Goal: Task Accomplishment & Management: Manage account settings

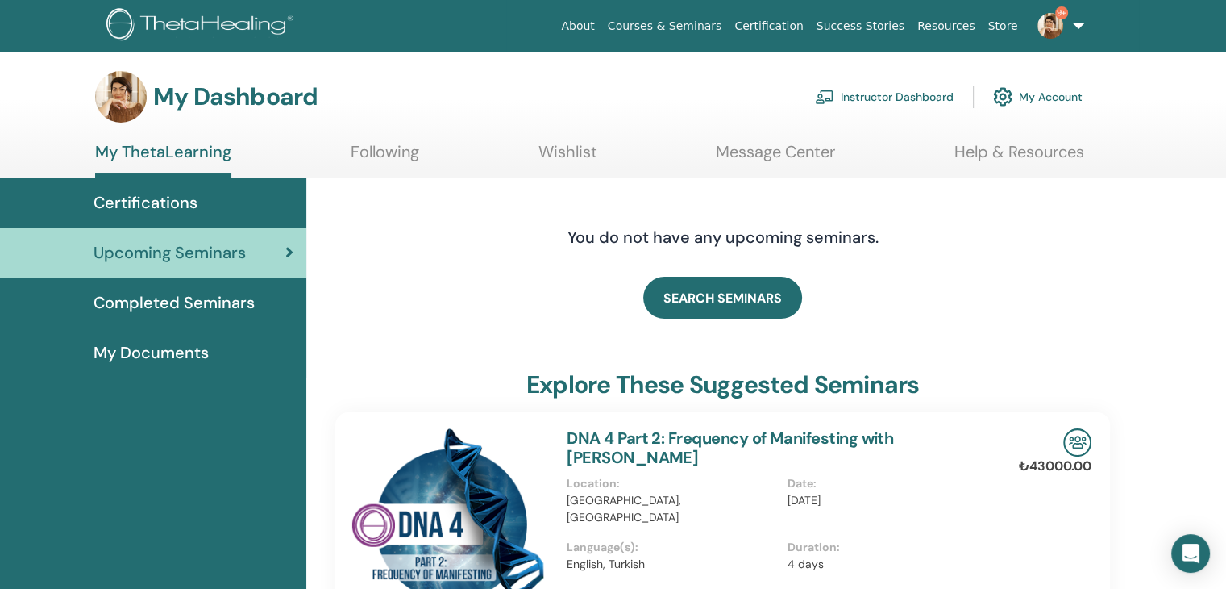
click at [871, 93] on link "Instructor Dashboard" at bounding box center [884, 96] width 139 height 35
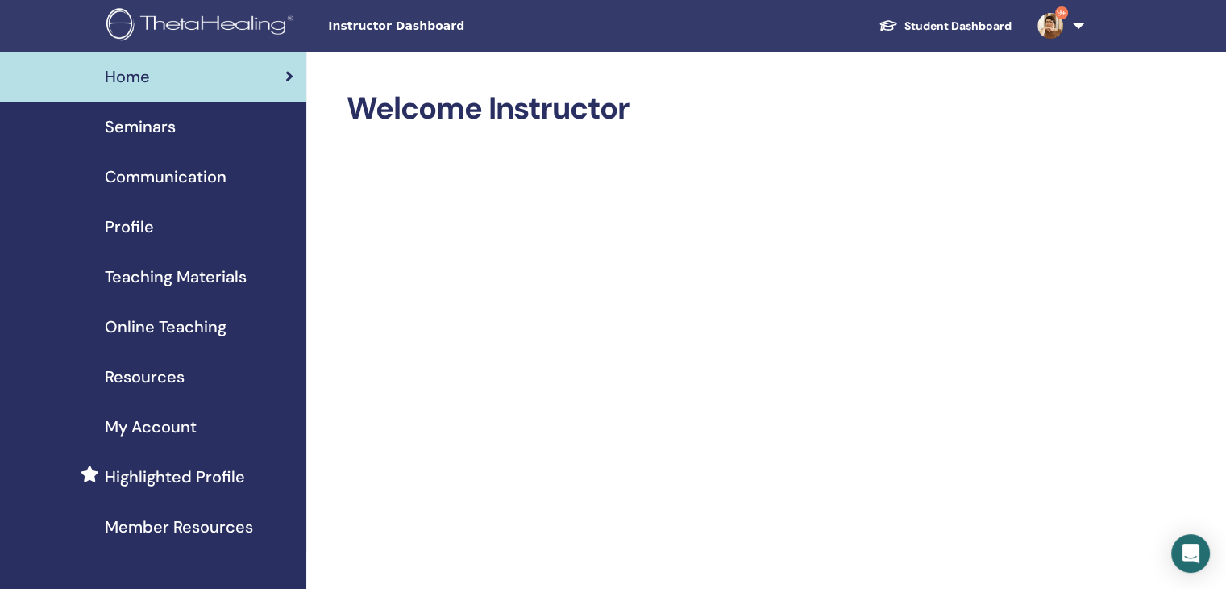
click at [131, 127] on span "Seminars" at bounding box center [140, 126] width 71 height 24
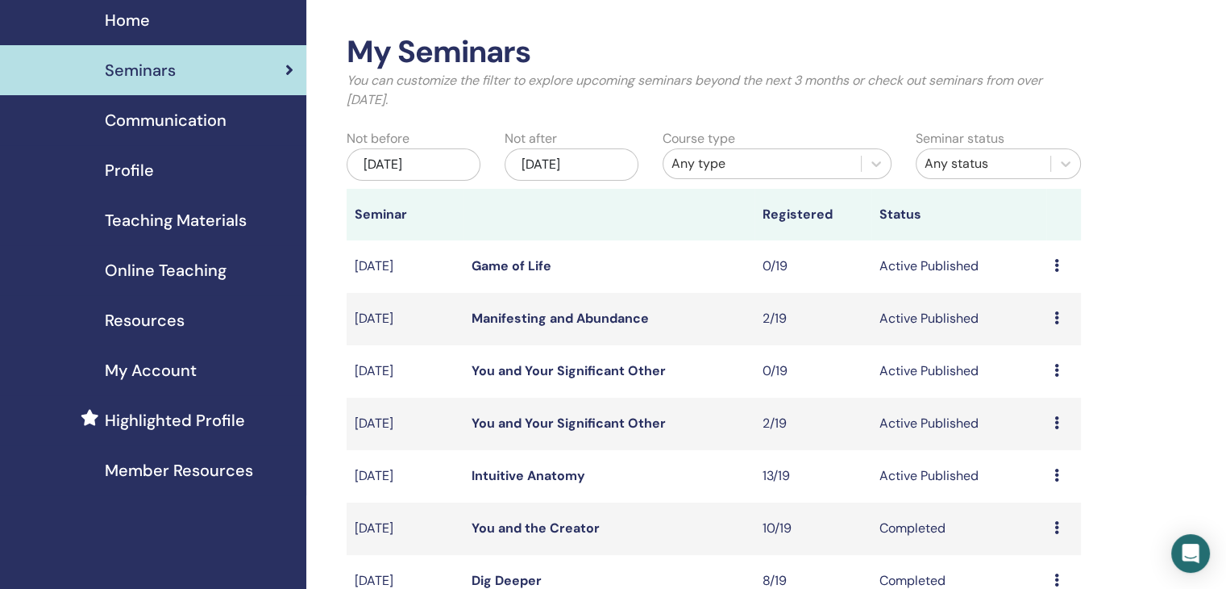
scroll to position [81, 0]
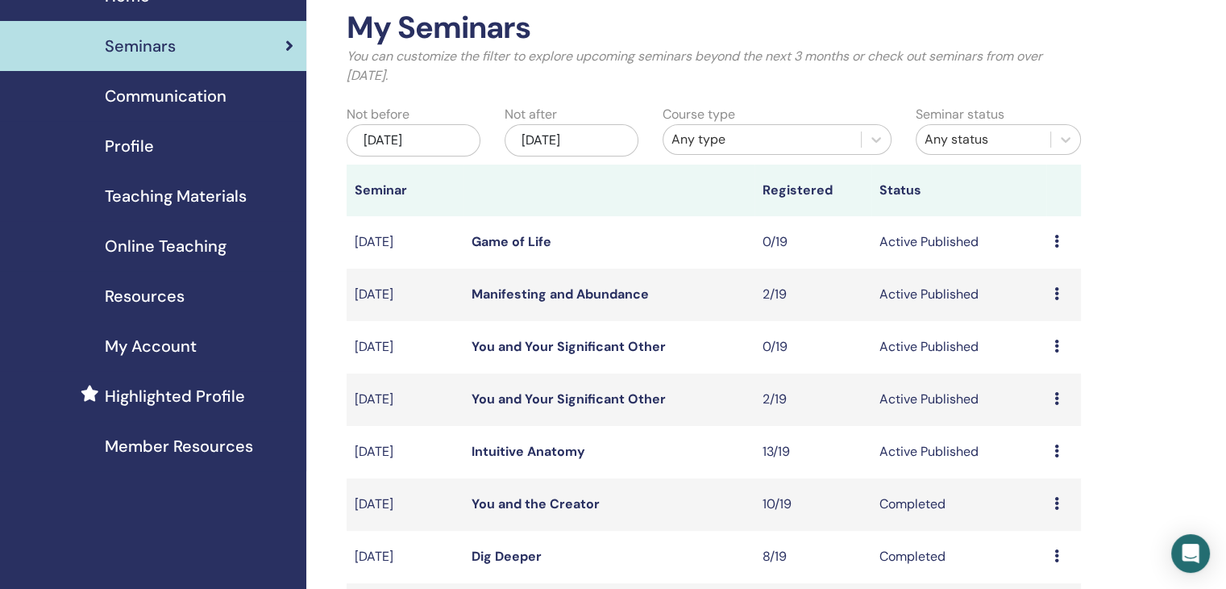
click at [613, 394] on link "You and Your Significant Other" at bounding box center [569, 398] width 194 height 17
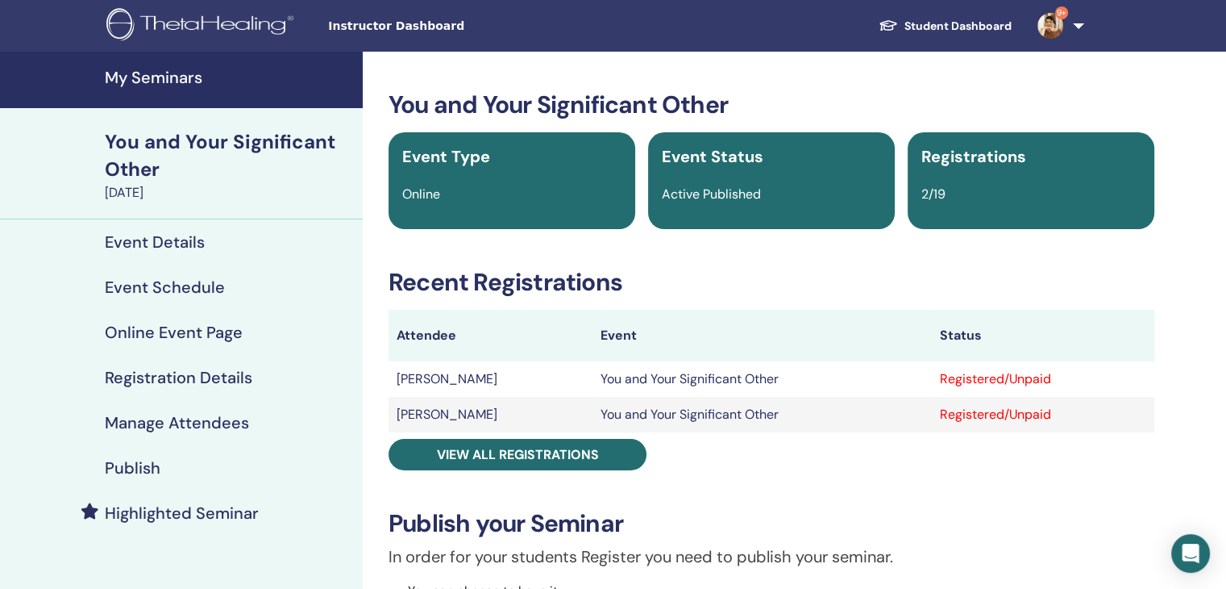
click at [181, 423] on h4 "Manage Attendees" at bounding box center [177, 422] width 144 height 19
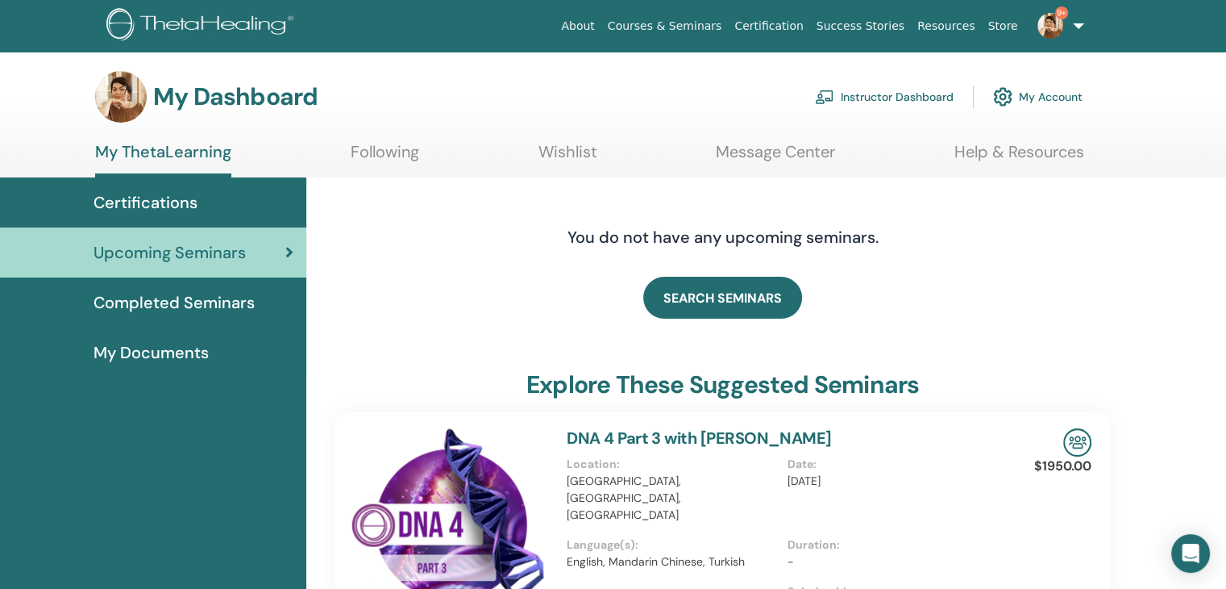
click at [901, 94] on link "Instructor Dashboard" at bounding box center [884, 96] width 139 height 35
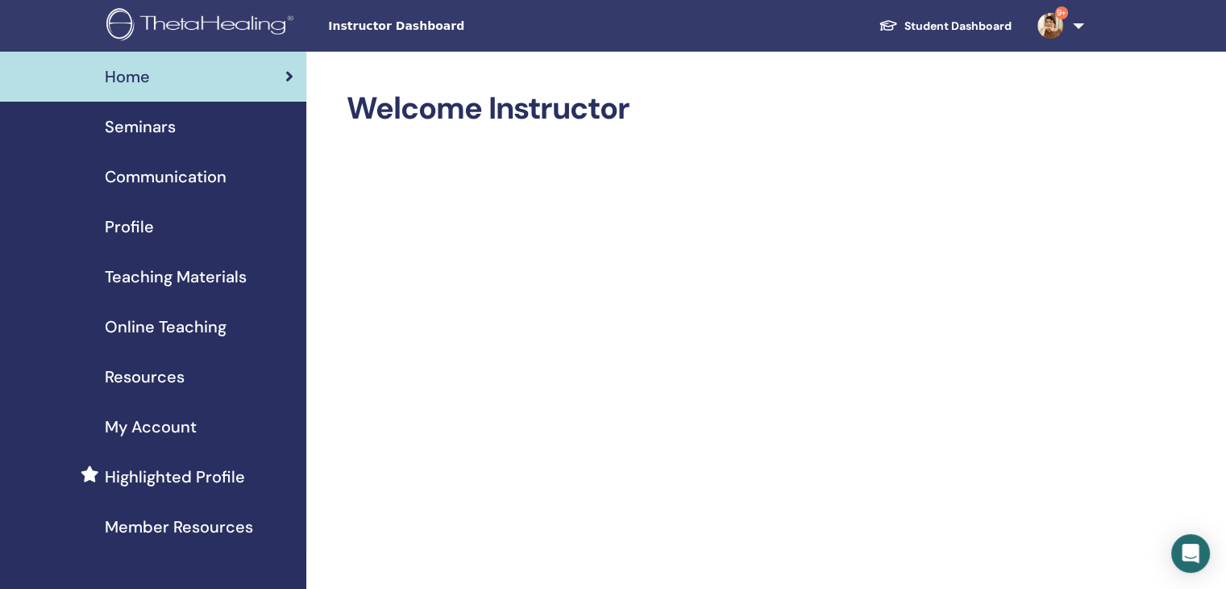
click at [152, 124] on span "Seminars" at bounding box center [140, 126] width 71 height 24
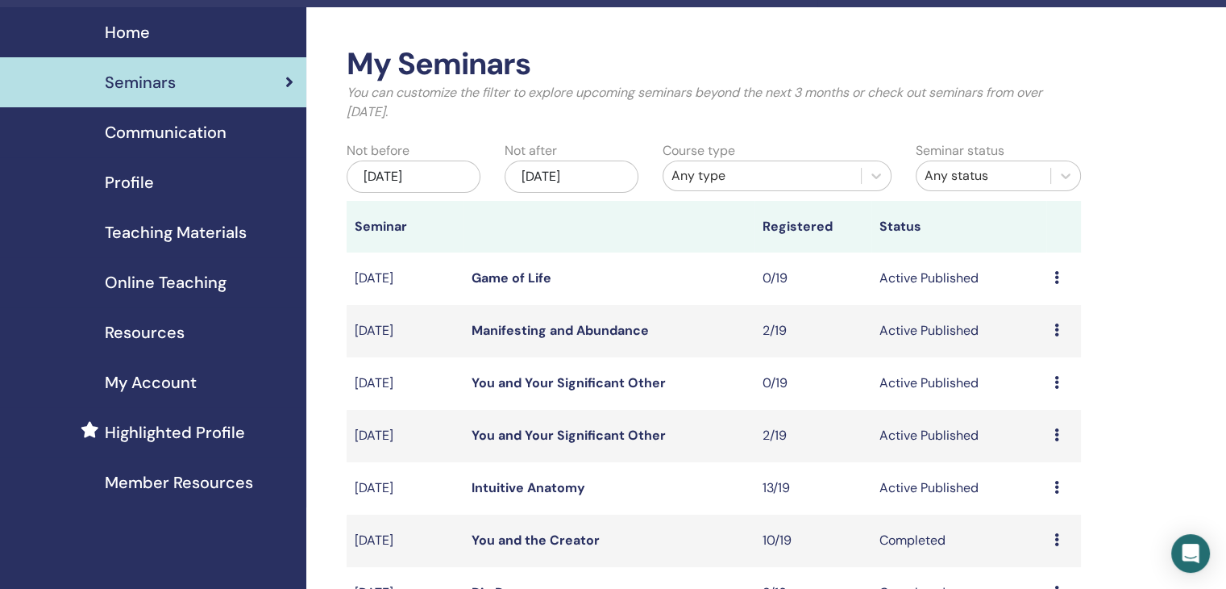
scroll to position [81, 0]
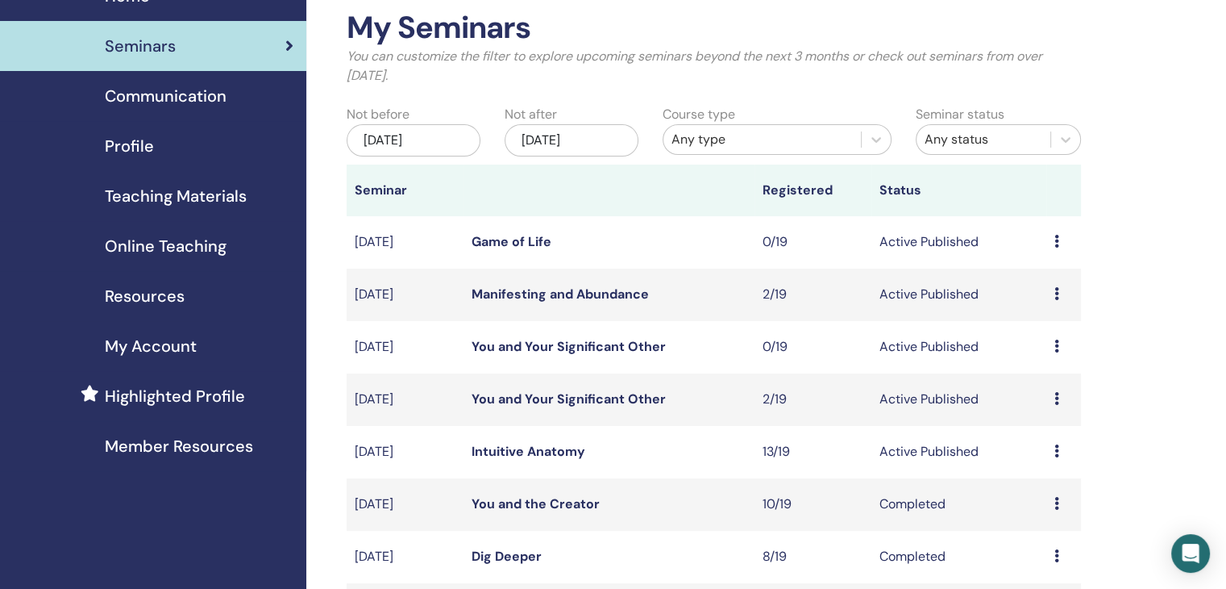
click at [1055, 400] on icon at bounding box center [1057, 398] width 5 height 13
click at [1045, 485] on p "Cancel" at bounding box center [1044, 486] width 61 height 19
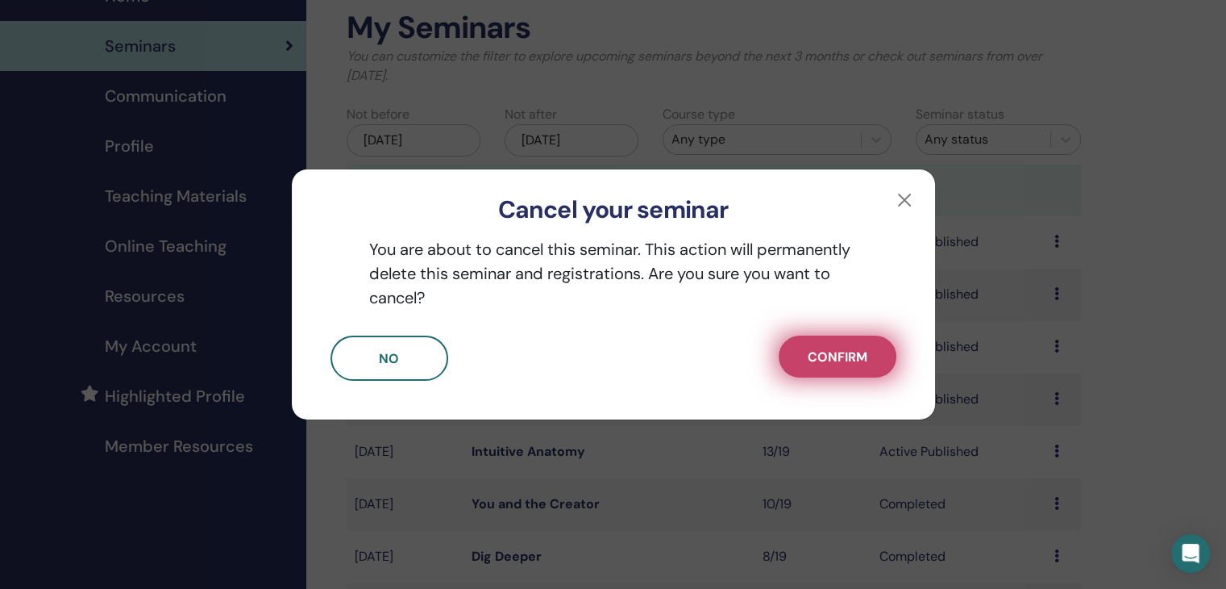
click at [845, 356] on span "Confirm" at bounding box center [838, 356] width 60 height 17
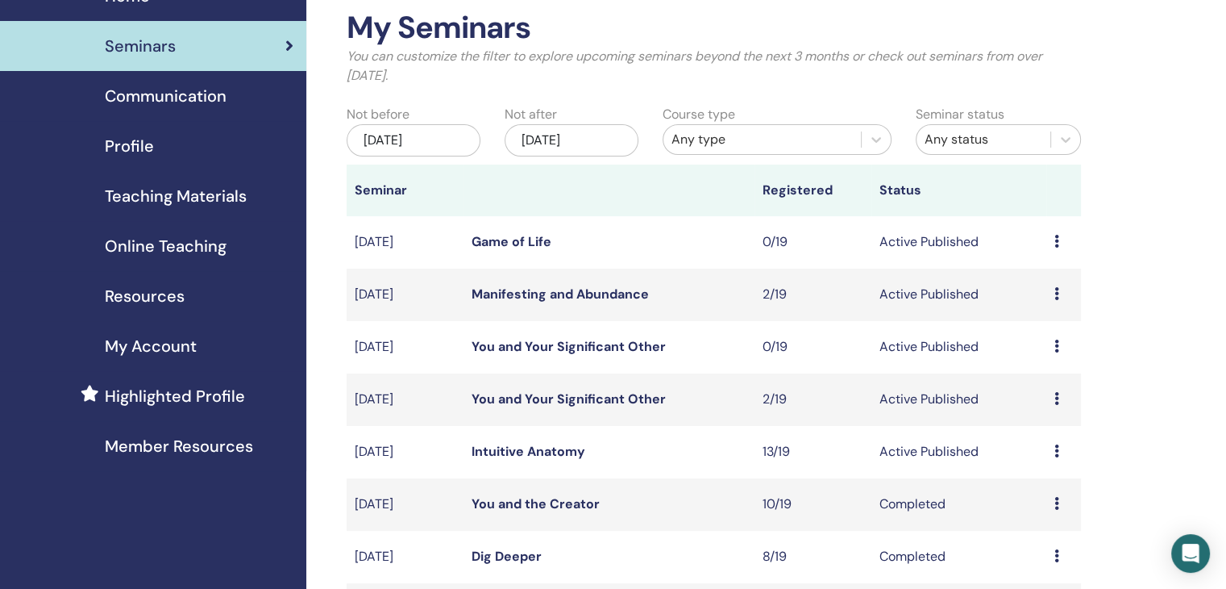
click at [604, 345] on link "You and Your Significant Other" at bounding box center [569, 346] width 194 height 17
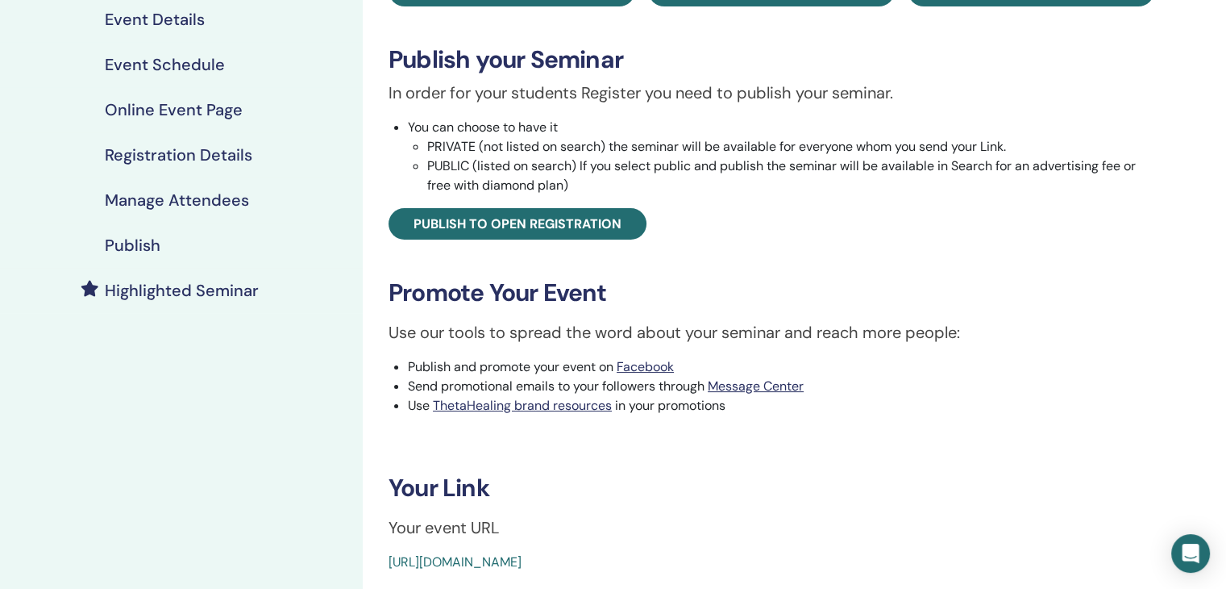
scroll to position [403, 0]
